Goal: Transaction & Acquisition: Purchase product/service

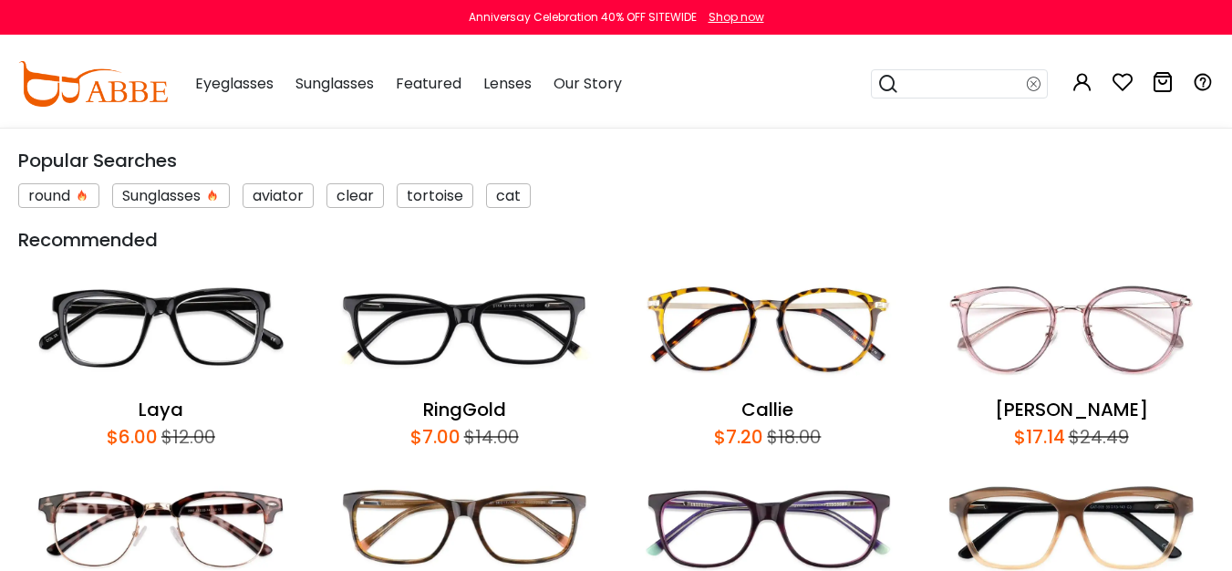
scroll to position [438, 0]
click at [926, 90] on input "search" at bounding box center [963, 83] width 128 height 27
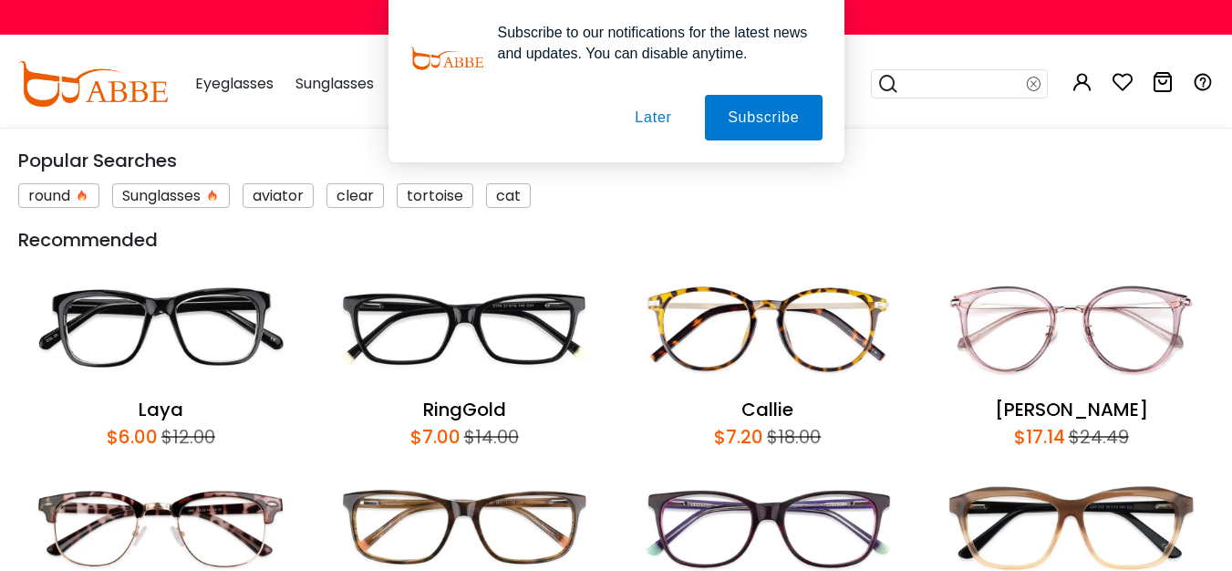
click at [672, 115] on button "Later" at bounding box center [653, 118] width 82 height 46
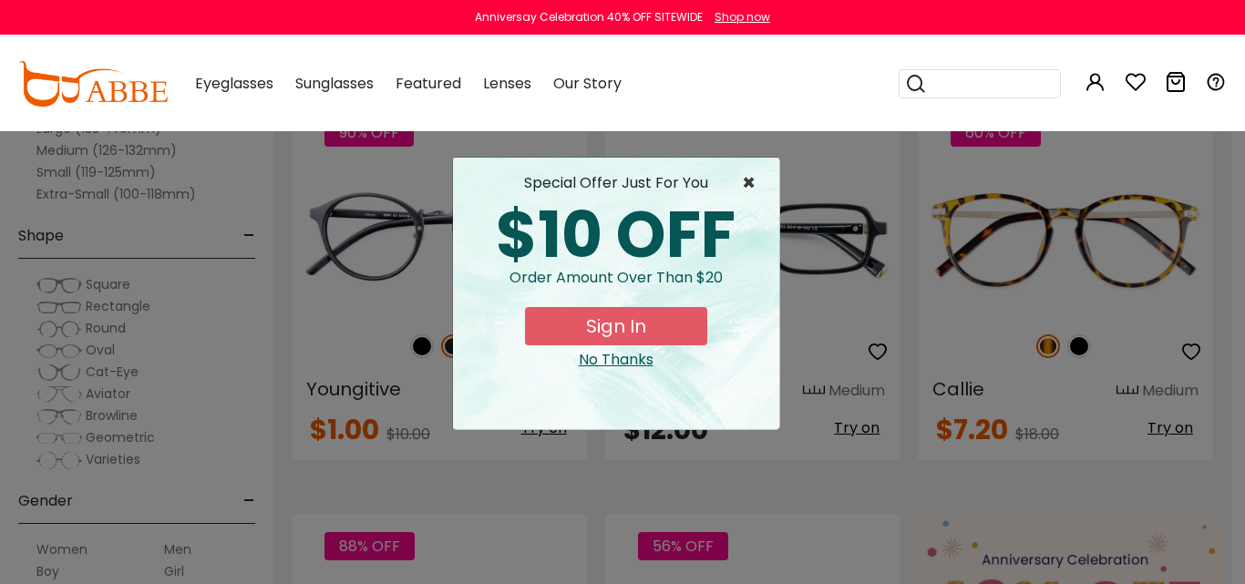
click at [744, 184] on span "×" at bounding box center [753, 183] width 23 height 22
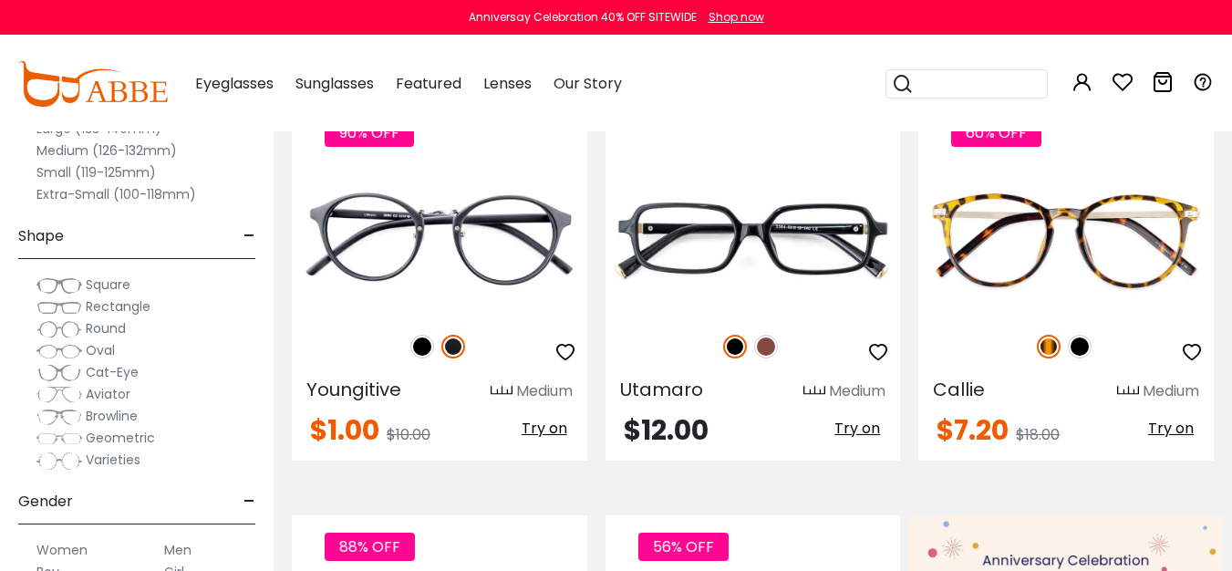
click at [991, 91] on input "search" at bounding box center [977, 83] width 128 height 27
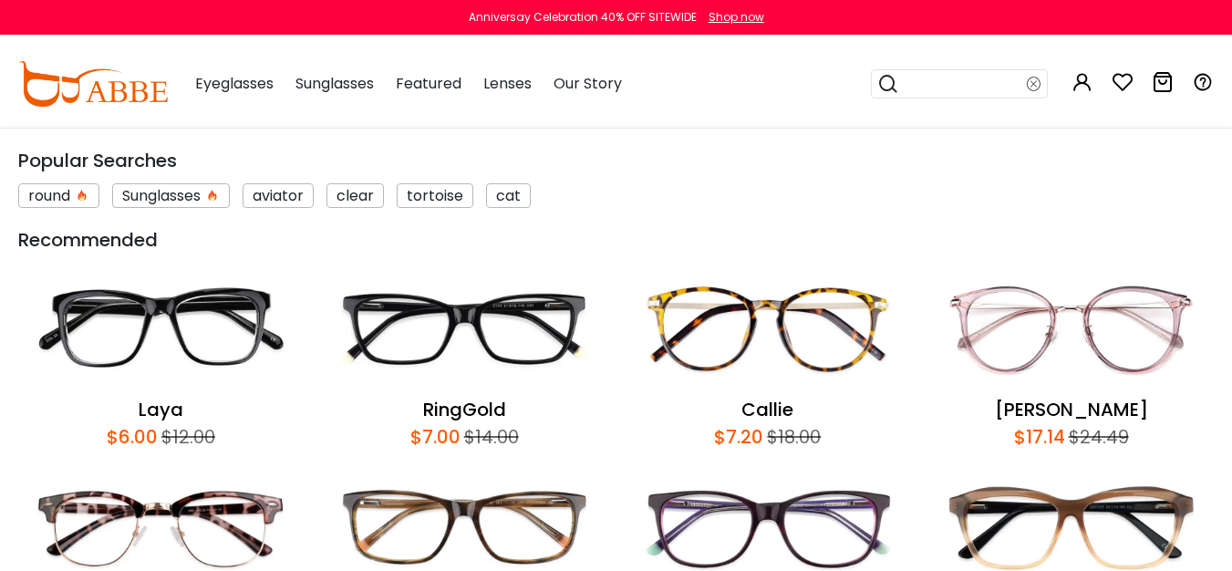
scroll to position [680, 0]
click at [260, 342] on img at bounding box center [160, 329] width 285 height 133
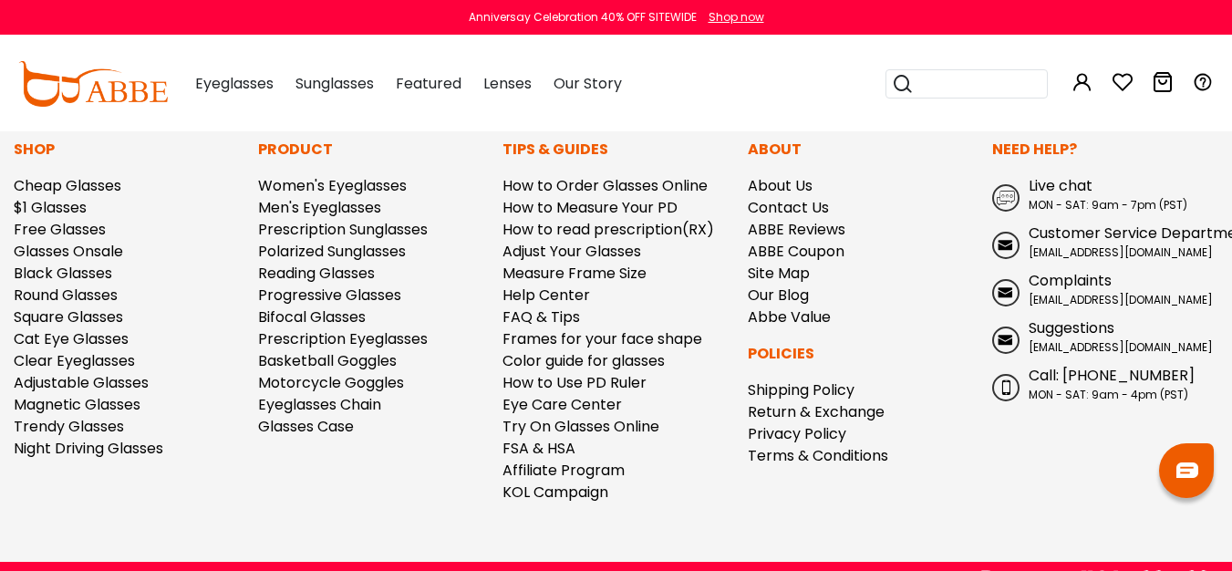
scroll to position [2622, 0]
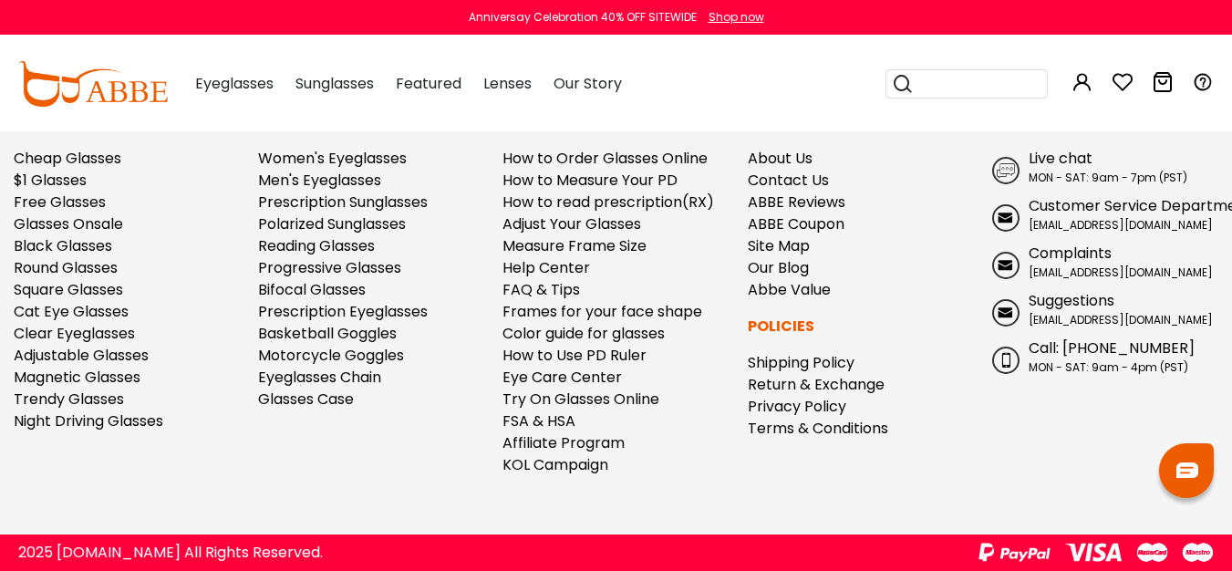
click at [962, 94] on input "search" at bounding box center [977, 83] width 128 height 27
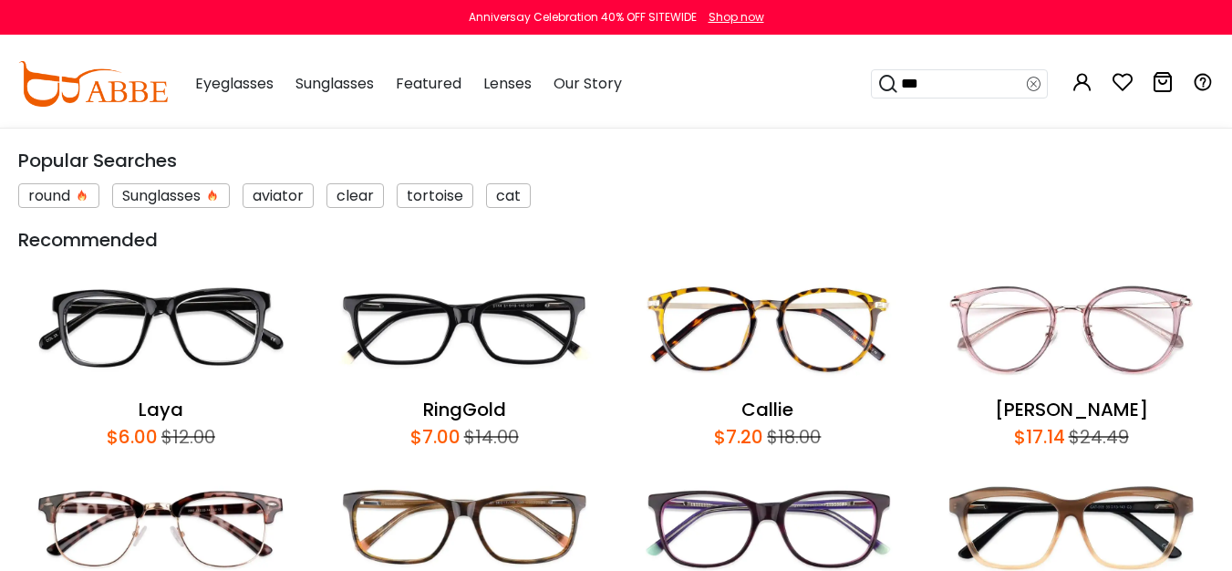
type input "****"
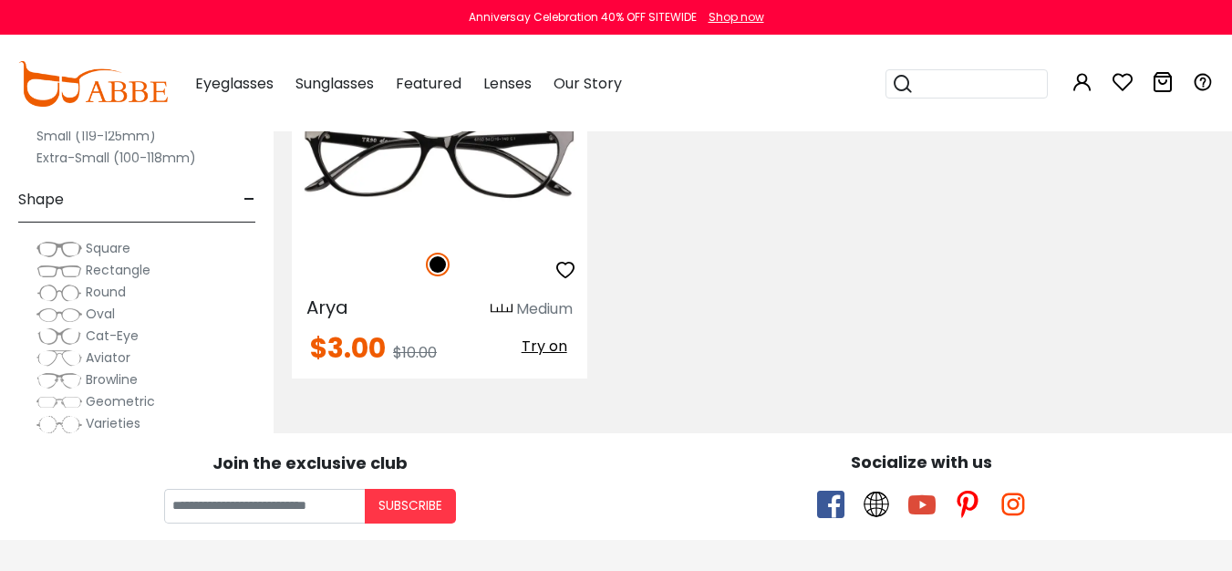
scroll to position [624, 0]
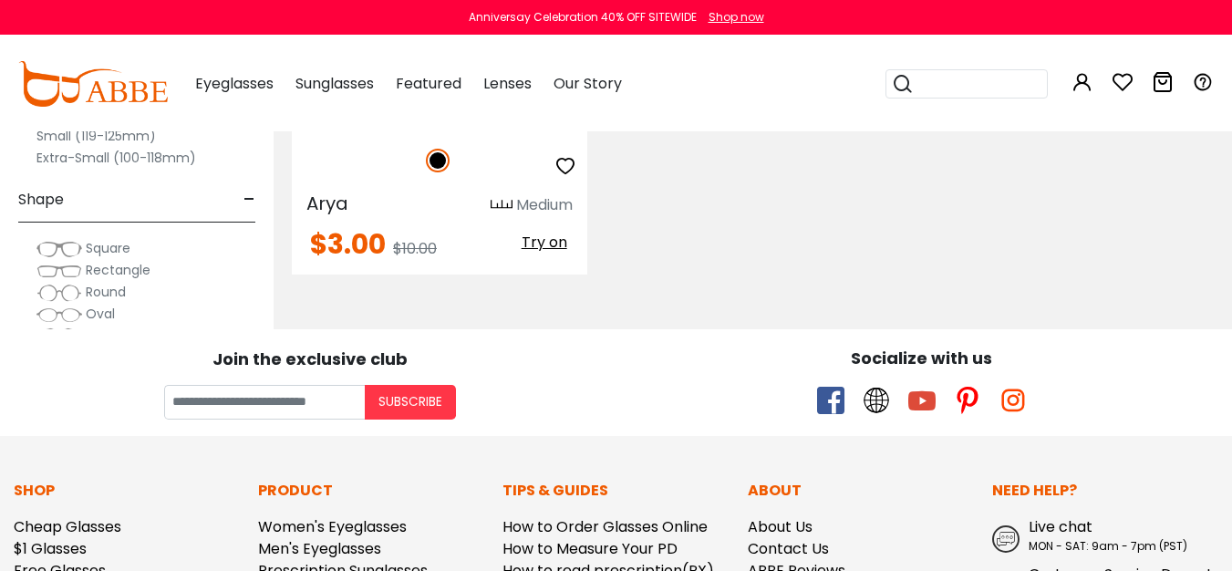
click at [412, 142] on div "70% OFF" at bounding box center [439, 160] width 295 height 38
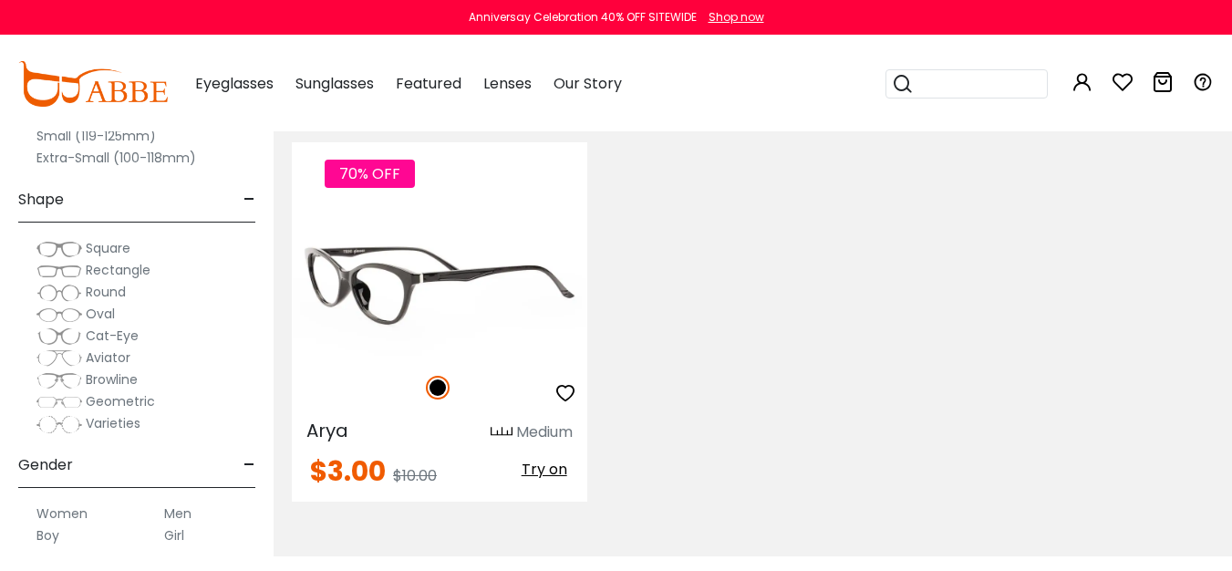
scroll to position [383, 0]
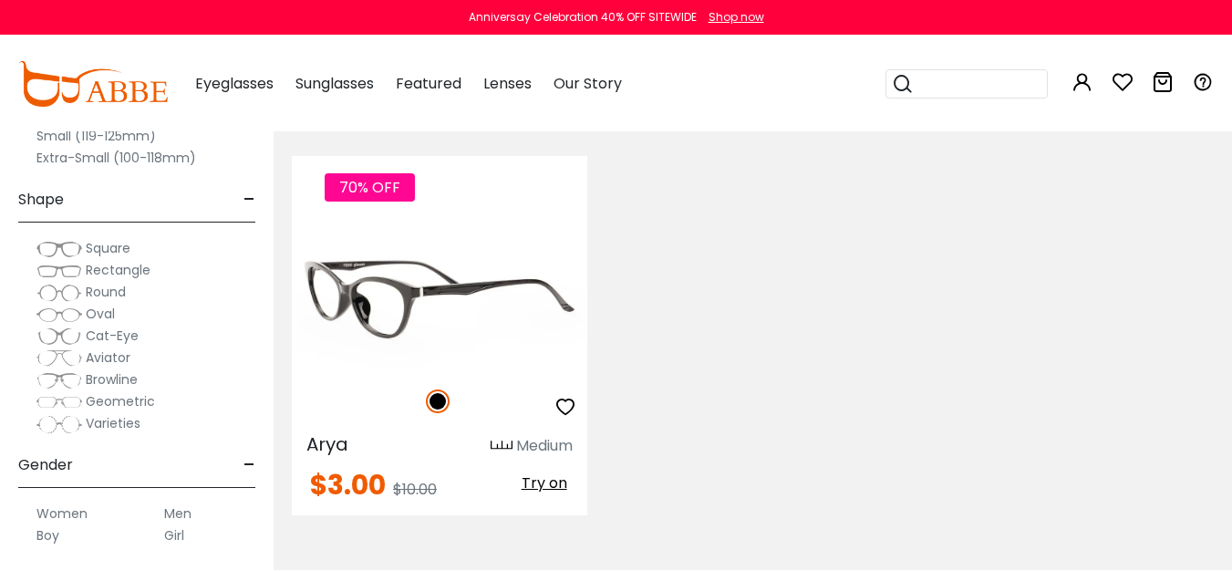
click at [445, 297] on img at bounding box center [439, 296] width 295 height 148
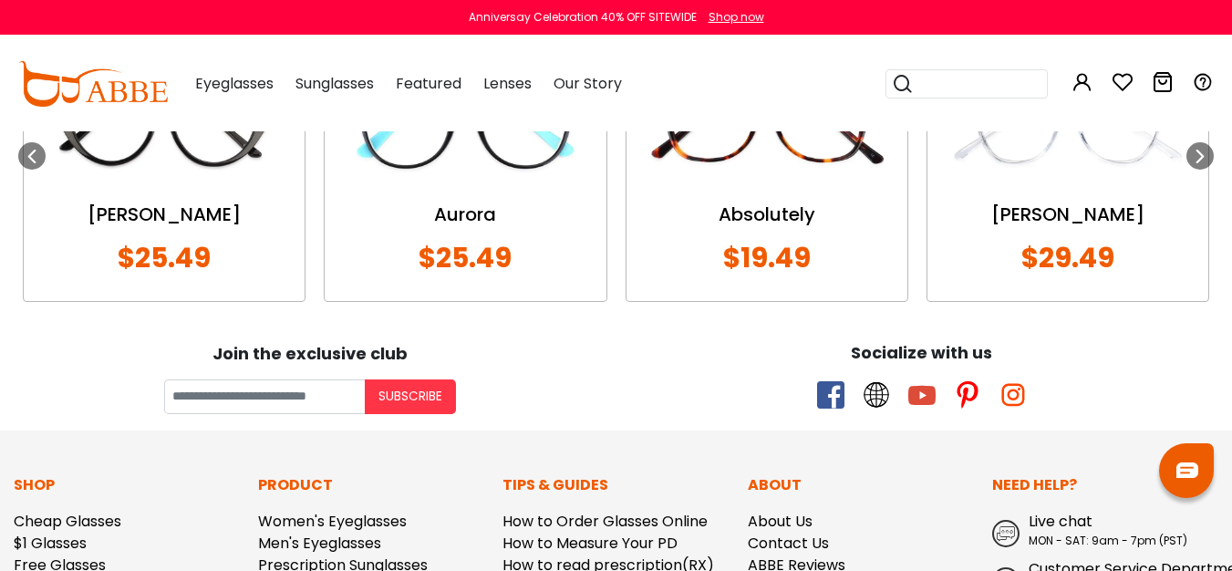
scroll to position [2583, 0]
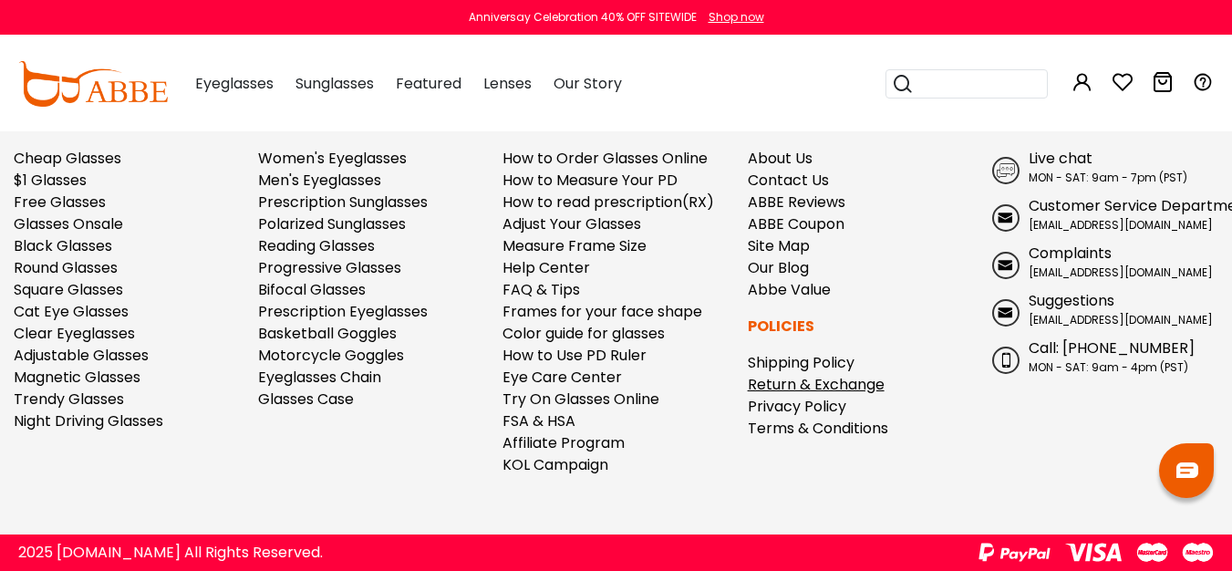
click at [819, 388] on link "Return & Exchange" at bounding box center [815, 384] width 137 height 21
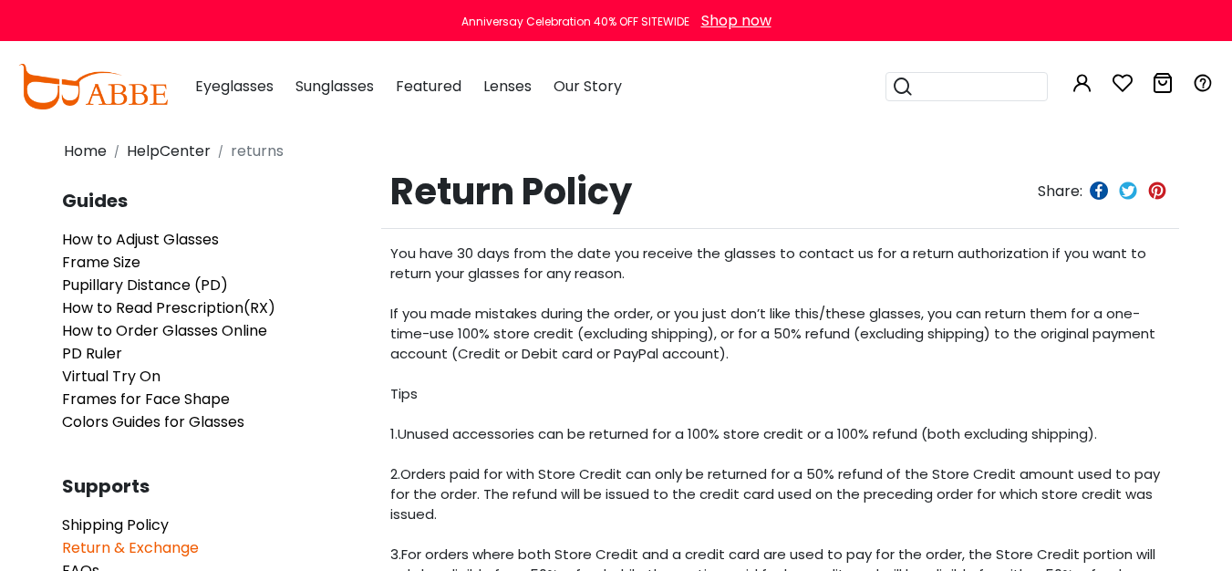
click at [942, 89] on input "search" at bounding box center [977, 86] width 128 height 27
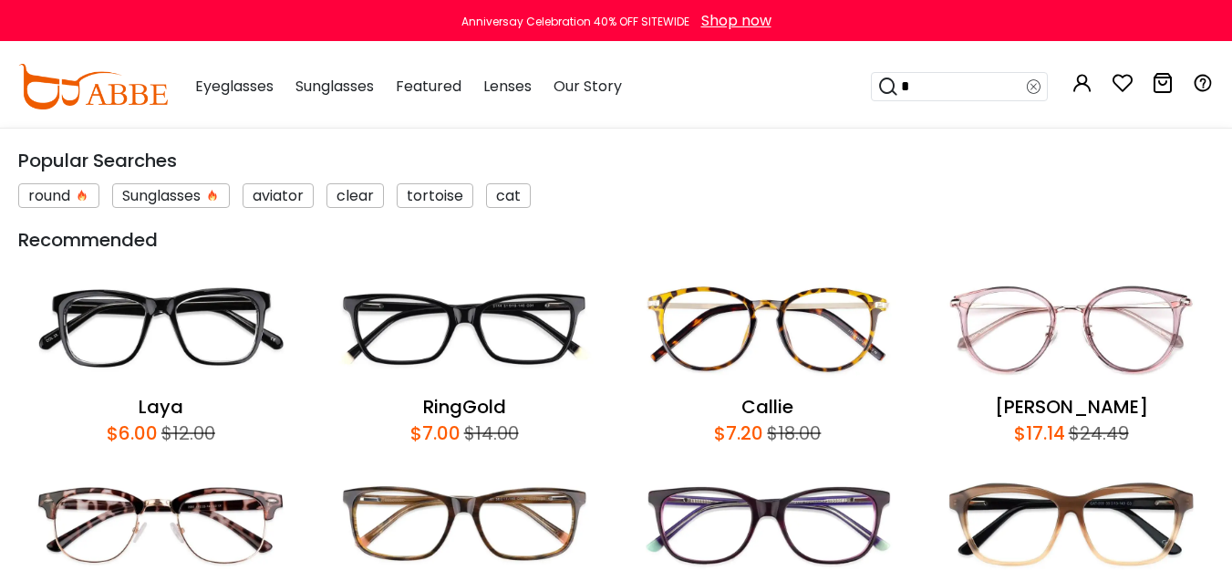
type input "*"
click at [212, 290] on img at bounding box center [160, 329] width 285 height 133
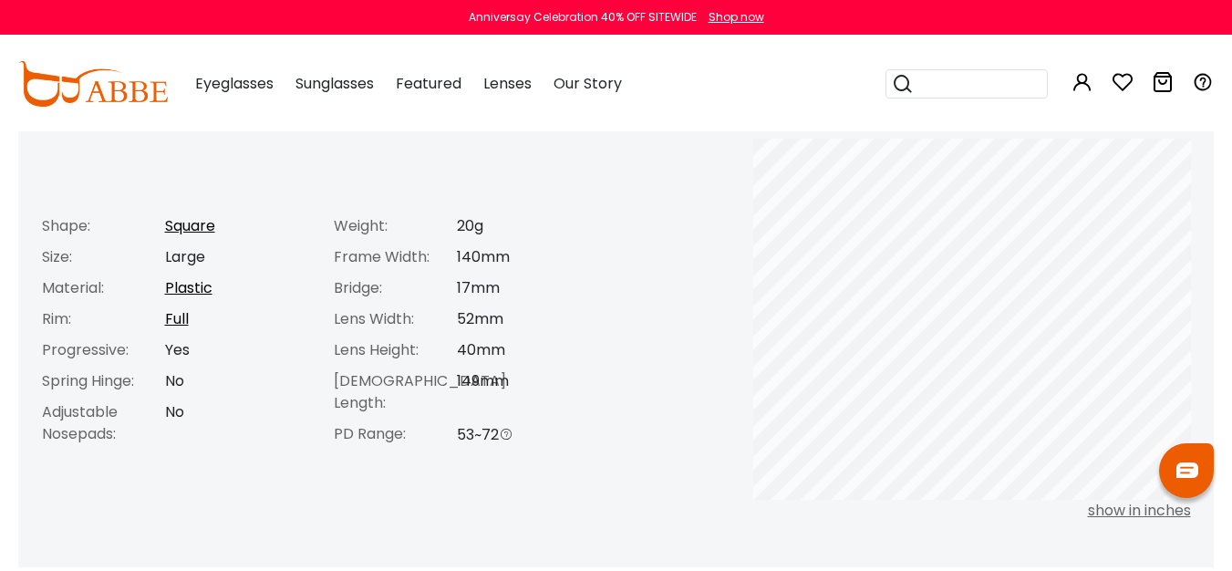
click at [976, 73] on input "search" at bounding box center [977, 83] width 128 height 27
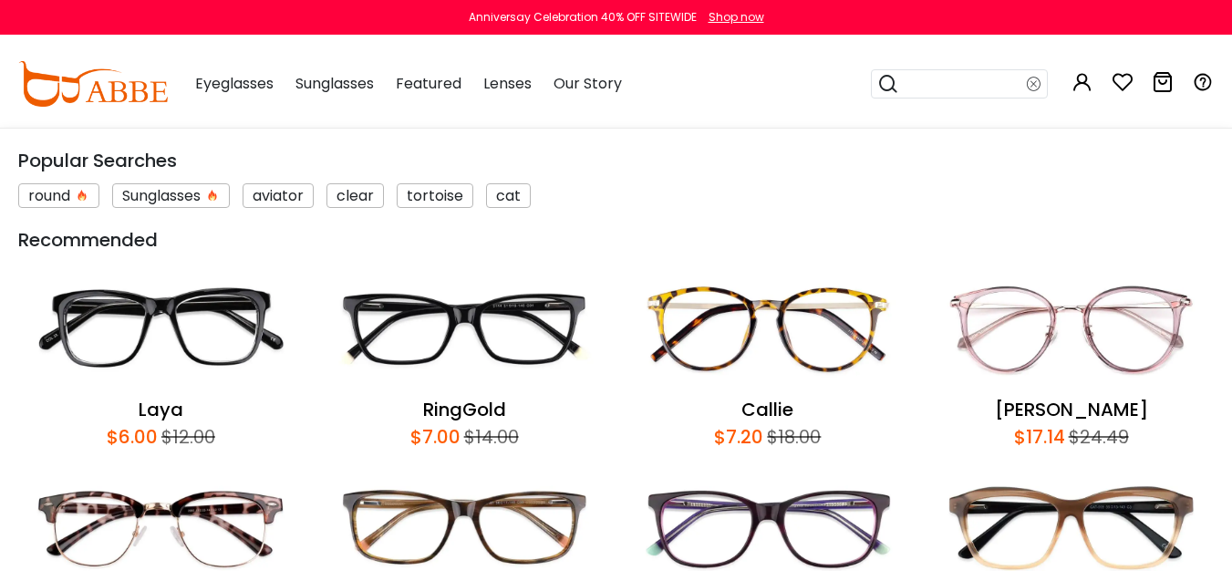
click at [767, 513] on img at bounding box center [767, 525] width 285 height 133
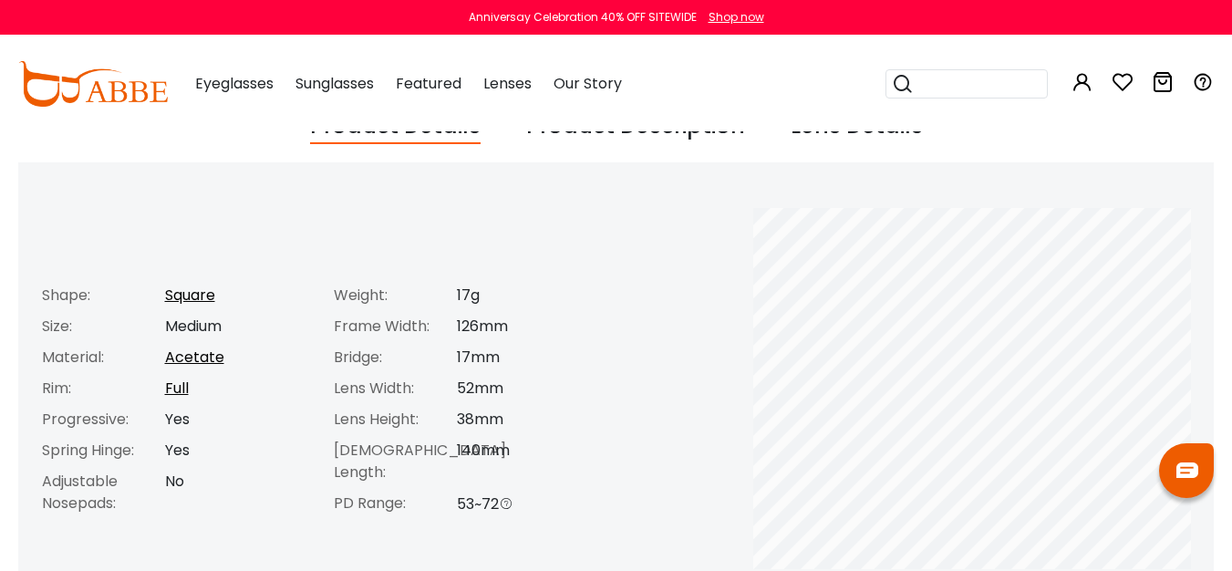
scroll to position [681, 0]
